Goal: Information Seeking & Learning: Learn about a topic

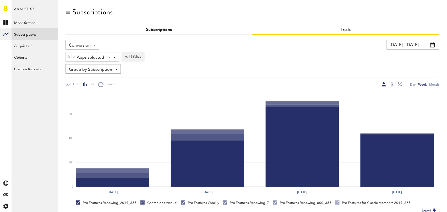
click at [163, 31] on link "Subscriptions" at bounding box center [159, 30] width 26 height 4
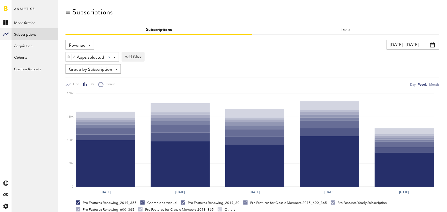
click at [84, 41] on span "Revenue" at bounding box center [77, 45] width 17 height 9
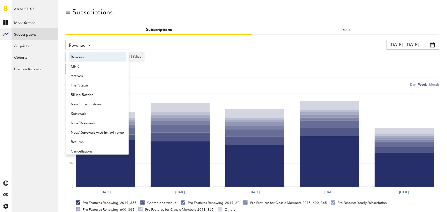
scroll to position [3, 0]
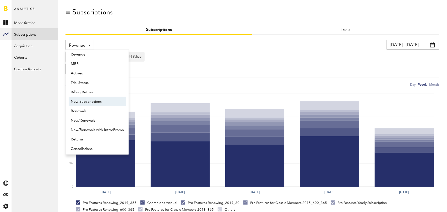
click at [93, 103] on span "New Subscriptions" at bounding box center [97, 101] width 53 height 9
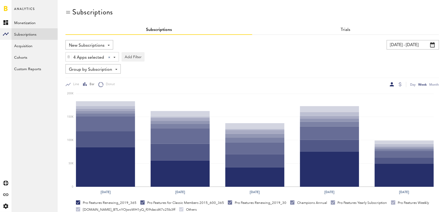
click at [105, 67] on span "Group by Subscription" at bounding box center [90, 69] width 43 height 9
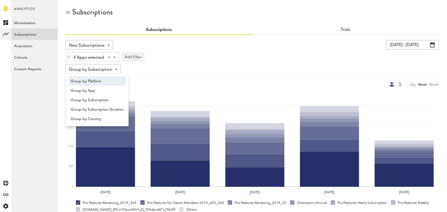
click at [103, 80] on span "Group by Platform" at bounding box center [97, 81] width 53 height 9
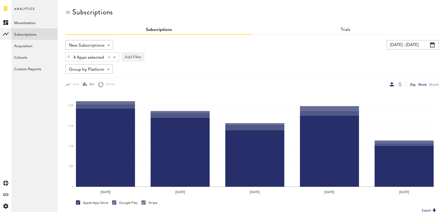
click at [413, 84] on div "Day" at bounding box center [413, 85] width 6 height 6
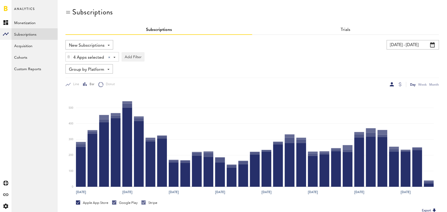
click at [416, 46] on input "[DATE] - [DATE]" at bounding box center [413, 44] width 52 height 9
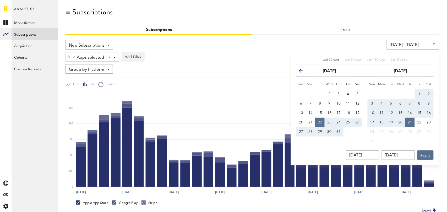
click at [326, 58] on div "Last 30 days" at bounding box center [330, 60] width 17 height 4
type input "07/23/25 - 08/22/25"
type input "07/23/2025"
type input "08/22/2025"
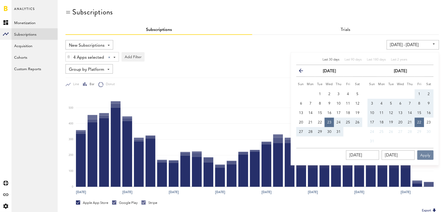
click at [426, 155] on button "Apply" at bounding box center [425, 154] width 16 height 9
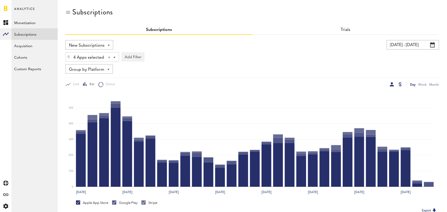
click at [399, 84] on div at bounding box center [400, 84] width 3 height 4
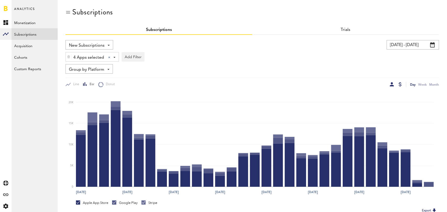
click at [392, 84] on div at bounding box center [392, 84] width 4 height 4
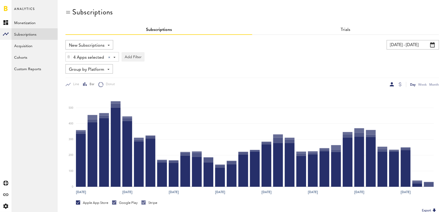
click at [101, 43] on span "New Subscriptions" at bounding box center [87, 45] width 36 height 9
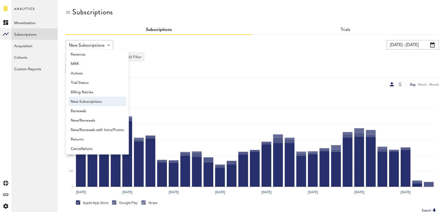
scroll to position [4, 0]
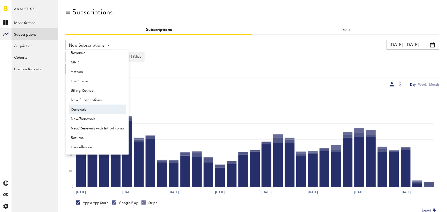
click at [96, 107] on span "Renewals" at bounding box center [97, 109] width 53 height 9
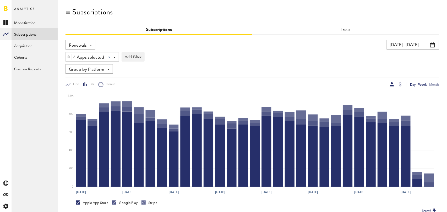
click at [423, 85] on div "Week" at bounding box center [422, 85] width 8 height 6
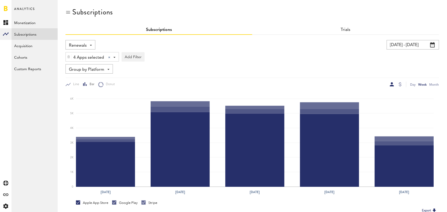
click at [83, 68] on span "Group by Platform" at bounding box center [86, 69] width 35 height 9
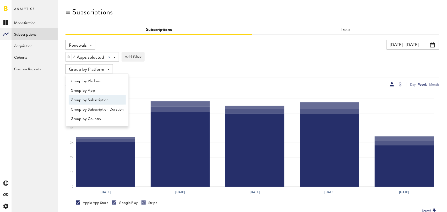
click at [91, 102] on span "Group by Subscription" at bounding box center [97, 100] width 53 height 9
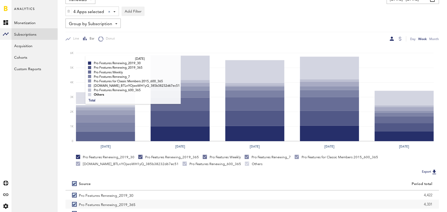
scroll to position [99, 0]
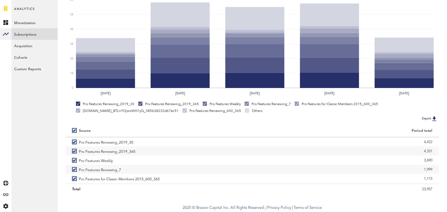
click at [73, 130] on label at bounding box center [75, 130] width 7 height 0
checkbox input "false"
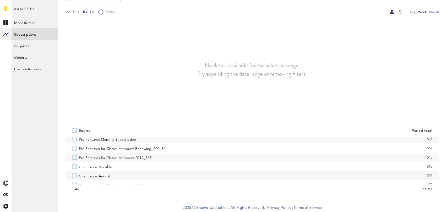
scroll to position [69, 0]
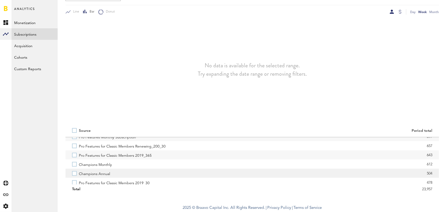
click at [73, 172] on label "Champions Annual" at bounding box center [159, 173] width 174 height 9
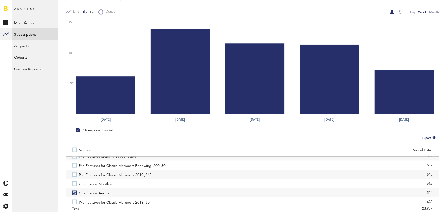
scroll to position [0, 0]
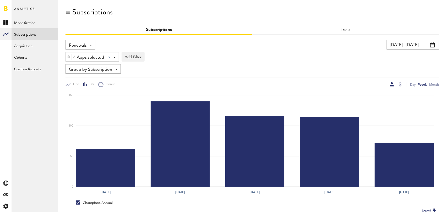
click at [85, 42] on span "Renewals" at bounding box center [78, 45] width 18 height 9
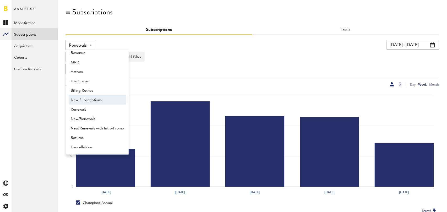
click at [95, 98] on span "New Subscriptions" at bounding box center [97, 100] width 53 height 9
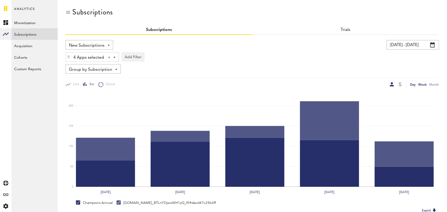
click at [413, 84] on div "Day" at bounding box center [413, 85] width 6 height 6
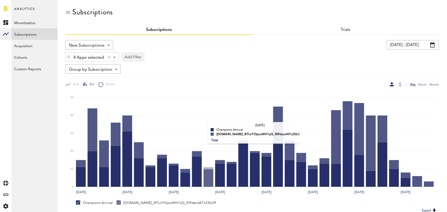
scroll to position [92, 0]
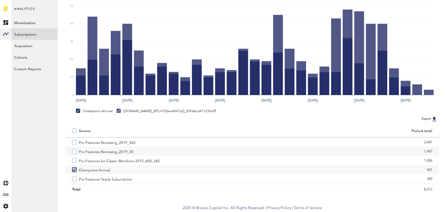
click at [74, 131] on label at bounding box center [75, 131] width 7 height 0
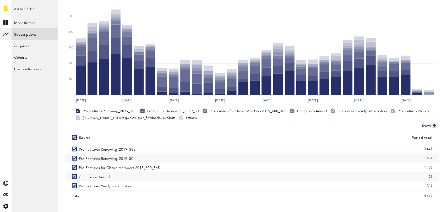
click at [75, 138] on label at bounding box center [75, 138] width 7 height 0
checkbox input "false"
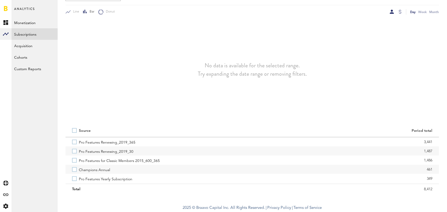
scroll to position [0, 0]
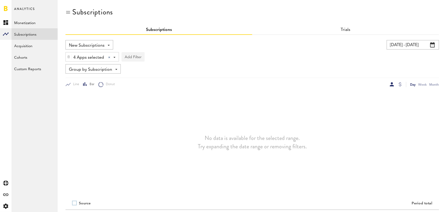
click at [133, 58] on button "Add Filter" at bounding box center [133, 56] width 23 height 9
click at [148, 96] on li "Subscription durations" at bounding box center [145, 98] width 42 height 9
click at [173, 57] on div "Subscription durations" at bounding box center [152, 57] width 46 height 9
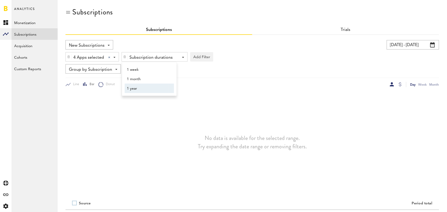
click at [148, 87] on span "1 year" at bounding box center [147, 88] width 40 height 9
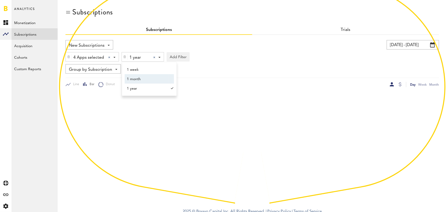
click at [245, 63] on div "New Subscriptions Revenue MRR Actives Trial Status Billing Retries New Subscrip…" at bounding box center [252, 63] width 374 height 47
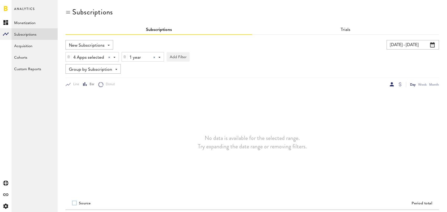
scroll to position [73, 0]
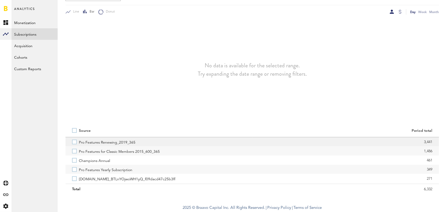
click at [75, 141] on label "Pro Features Renewing_2019_365" at bounding box center [159, 141] width 174 height 9
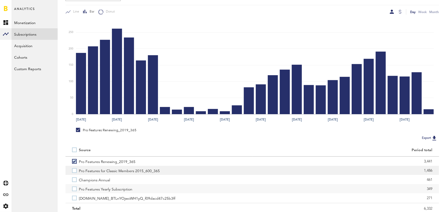
click at [74, 172] on label "Pro Features for Classic Members 2015_600_365" at bounding box center [159, 170] width 174 height 9
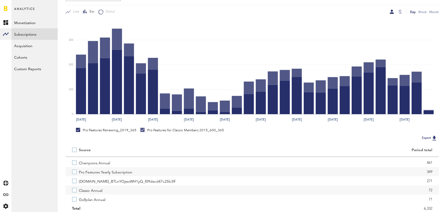
click at [74, 172] on label "Pro Features Yearly Subscription" at bounding box center [159, 171] width 174 height 9
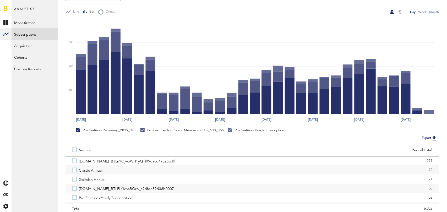
scroll to position [40, 0]
click at [74, 168] on label "Classic Annual" at bounding box center [159, 166] width 174 height 9
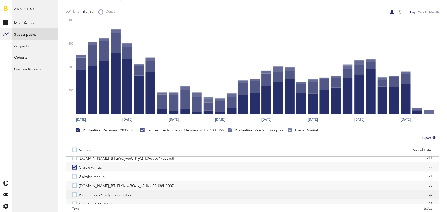
click at [74, 195] on label "Pro Features Yearly Subscription" at bounding box center [159, 194] width 174 height 9
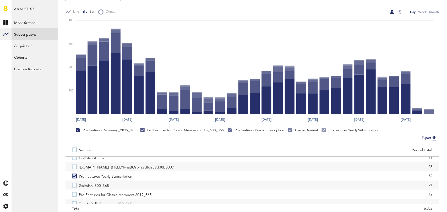
scroll to position [59, 0]
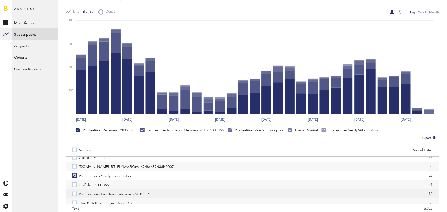
click at [75, 195] on label "Pro Features for Classic Members 2019_365" at bounding box center [159, 193] width 174 height 9
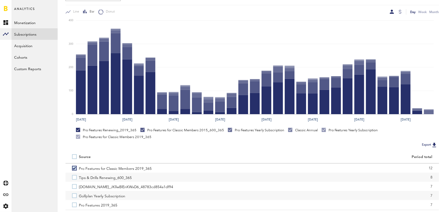
scroll to position [93, 0]
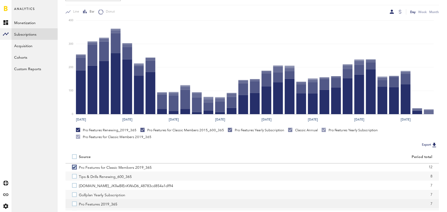
click at [75, 205] on label "Pro Features 2019_365" at bounding box center [159, 203] width 174 height 9
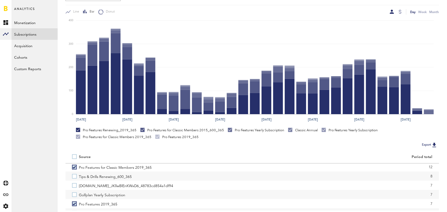
scroll to position [109, 0]
click at [75, 194] on label "Pro Features Renewing_600_365" at bounding box center [159, 196] width 174 height 9
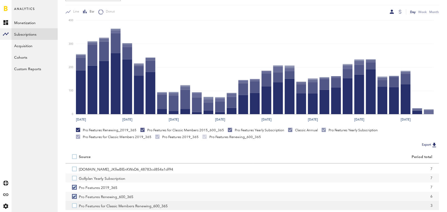
click at [75, 206] on label "Pro Features for Classic Members Renewing_600_365" at bounding box center [159, 205] width 174 height 9
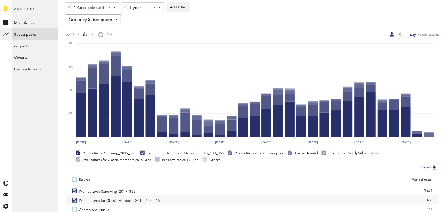
scroll to position [0, 0]
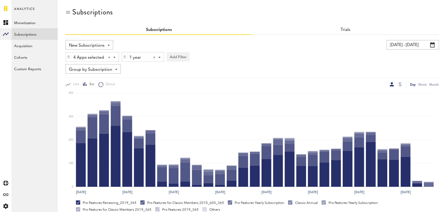
click at [155, 57] on div at bounding box center [154, 57] width 2 height 2
click at [155, 57] on div "Subscription durations" at bounding box center [152, 57] width 46 height 9
click at [153, 81] on span "1 month" at bounding box center [147, 79] width 40 height 9
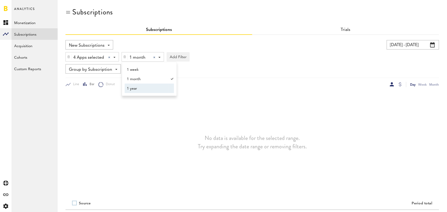
click at [242, 66] on div "Group by Subscription Group by Platform Group by App Group by Subscription Grou…" at bounding box center [252, 68] width 374 height 9
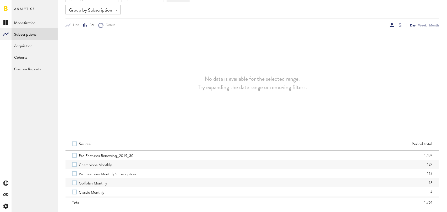
scroll to position [73, 0]
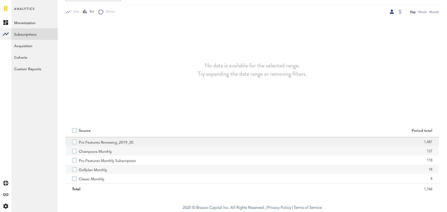
click at [75, 141] on label "Pro Features Renewing_2019_30" at bounding box center [159, 141] width 174 height 9
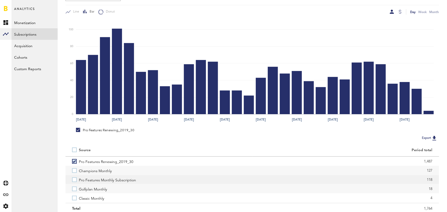
click at [75, 179] on label "Pro Features Monthly Subscription" at bounding box center [159, 179] width 174 height 9
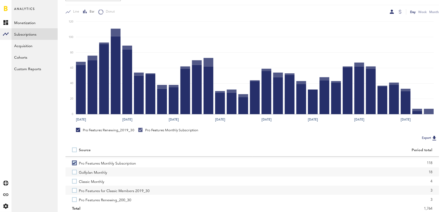
scroll to position [18, 0]
click at [75, 179] on label "Classic Monthly" at bounding box center [159, 179] width 174 height 9
click at [75, 190] on label "Pro Features for Classic Members 2019_30" at bounding box center [159, 188] width 174 height 9
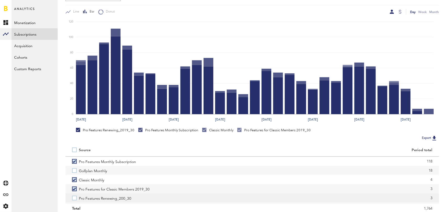
click at [75, 197] on label "Pro Features Renewing_200_30" at bounding box center [159, 197] width 174 height 9
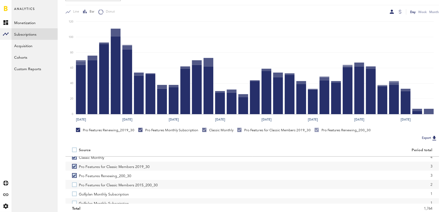
scroll to position [43, 0]
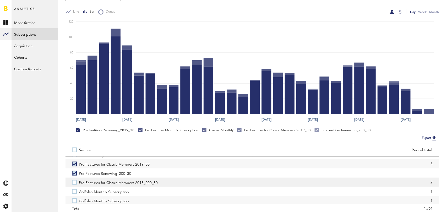
click at [74, 181] on label "Pro Features for Classic Members 2015_200_30" at bounding box center [159, 182] width 174 height 9
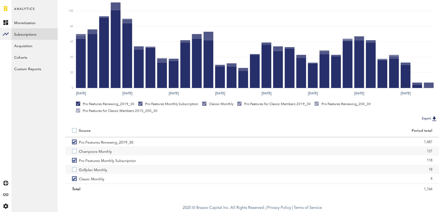
scroll to position [0, 0]
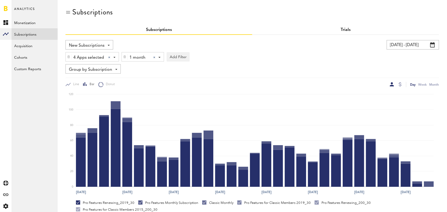
click at [348, 29] on link "Trials" at bounding box center [346, 30] width 10 height 4
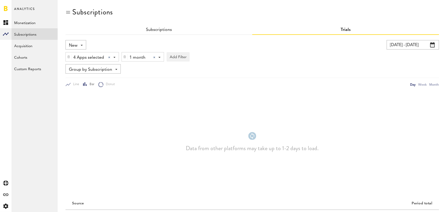
click at [154, 57] on div at bounding box center [154, 57] width 2 height 2
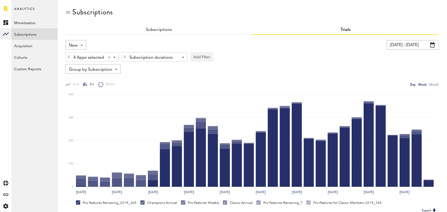
click at [421, 85] on div "Week" at bounding box center [422, 85] width 8 height 6
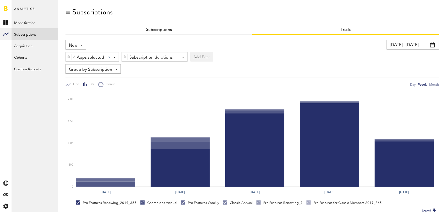
click at [80, 41] on div "New New Active Cancelled Conversion" at bounding box center [75, 44] width 21 height 9
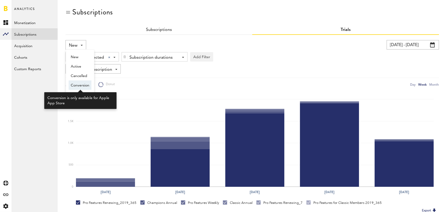
click at [83, 87] on span "Conversion" at bounding box center [80, 85] width 19 height 9
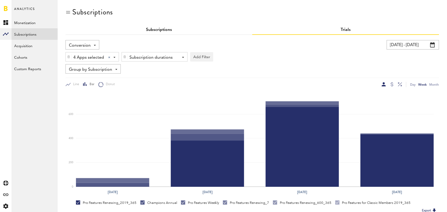
click at [157, 30] on link "Subscriptions" at bounding box center [159, 30] width 26 height 4
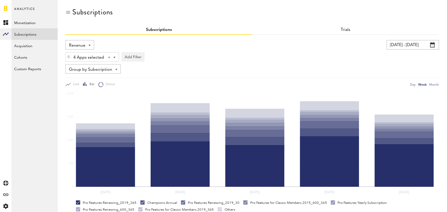
click at [83, 47] on span "Revenue" at bounding box center [77, 45] width 17 height 9
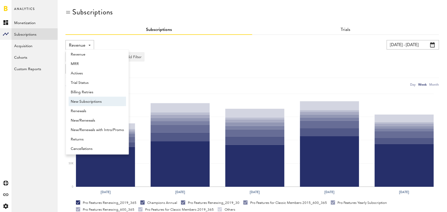
click at [95, 104] on span "New Subscriptions" at bounding box center [97, 101] width 53 height 9
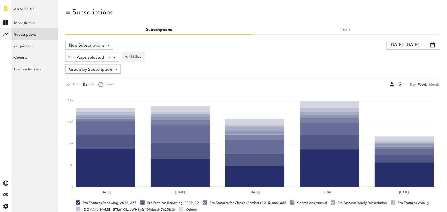
click at [400, 82] on div at bounding box center [400, 84] width 3 height 4
